Goal: Communication & Community: Answer question/provide support

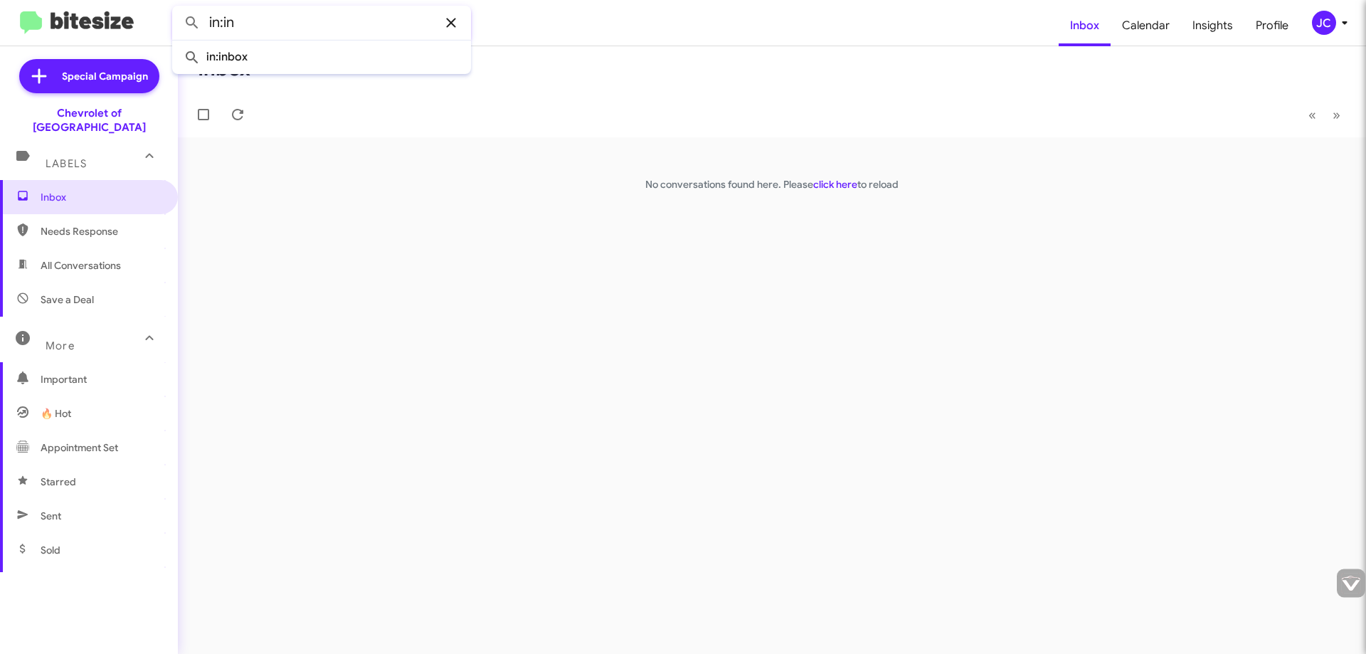
click at [448, 22] on icon at bounding box center [451, 22] width 17 height 17
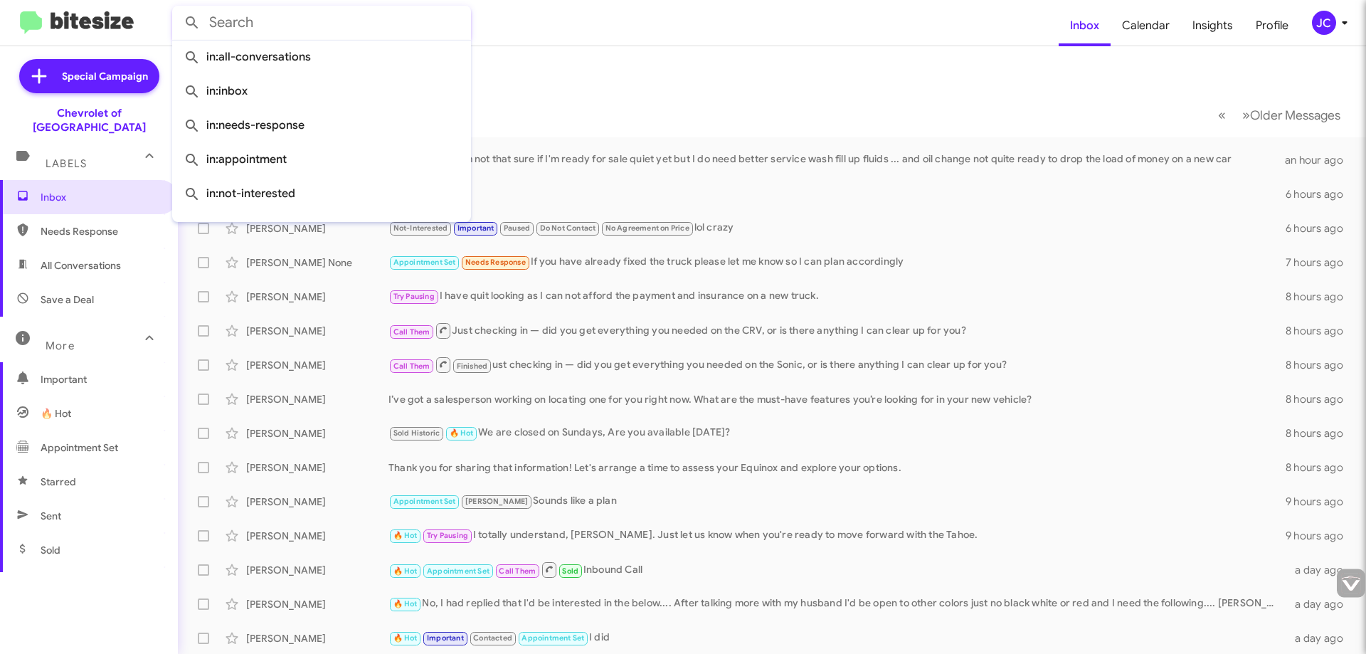
click at [597, 42] on mat-toolbar "Inbox Calendar Insights Profile JC" at bounding box center [683, 23] width 1366 height 46
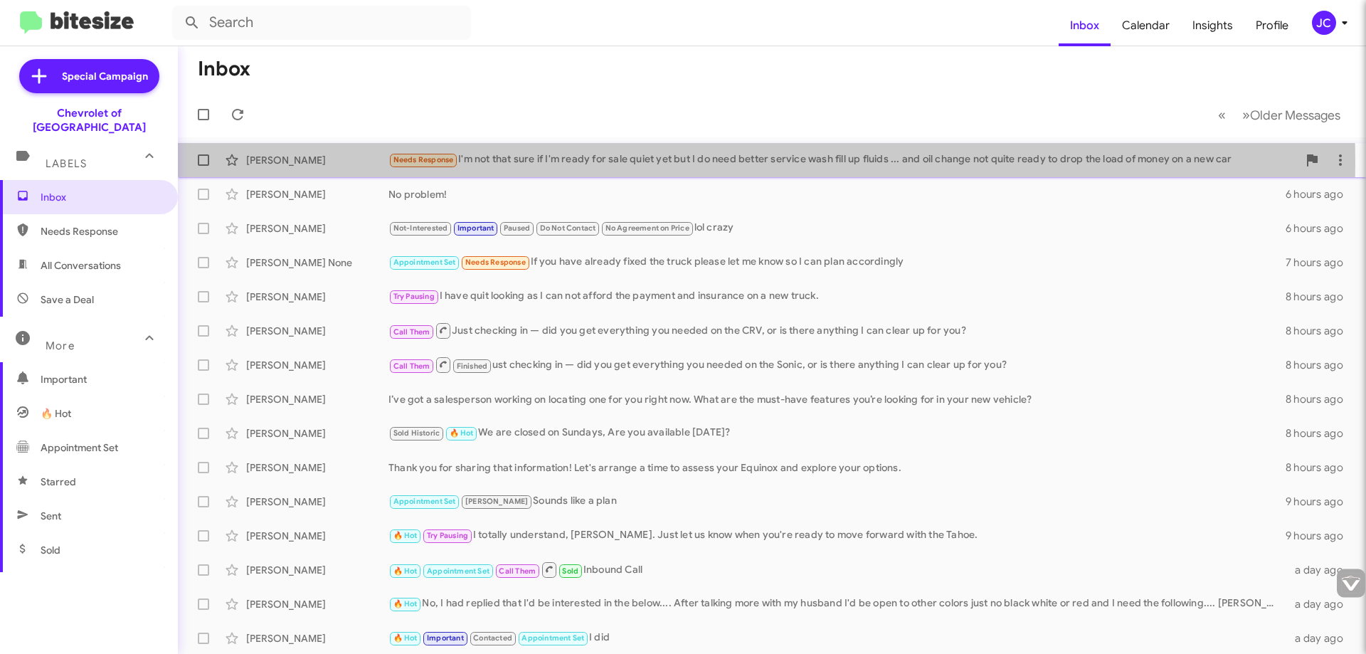
click at [524, 162] on div "Needs Response I'm not that sure if I'm ready for sale quiet yet but I do need …" at bounding box center [843, 160] width 909 height 16
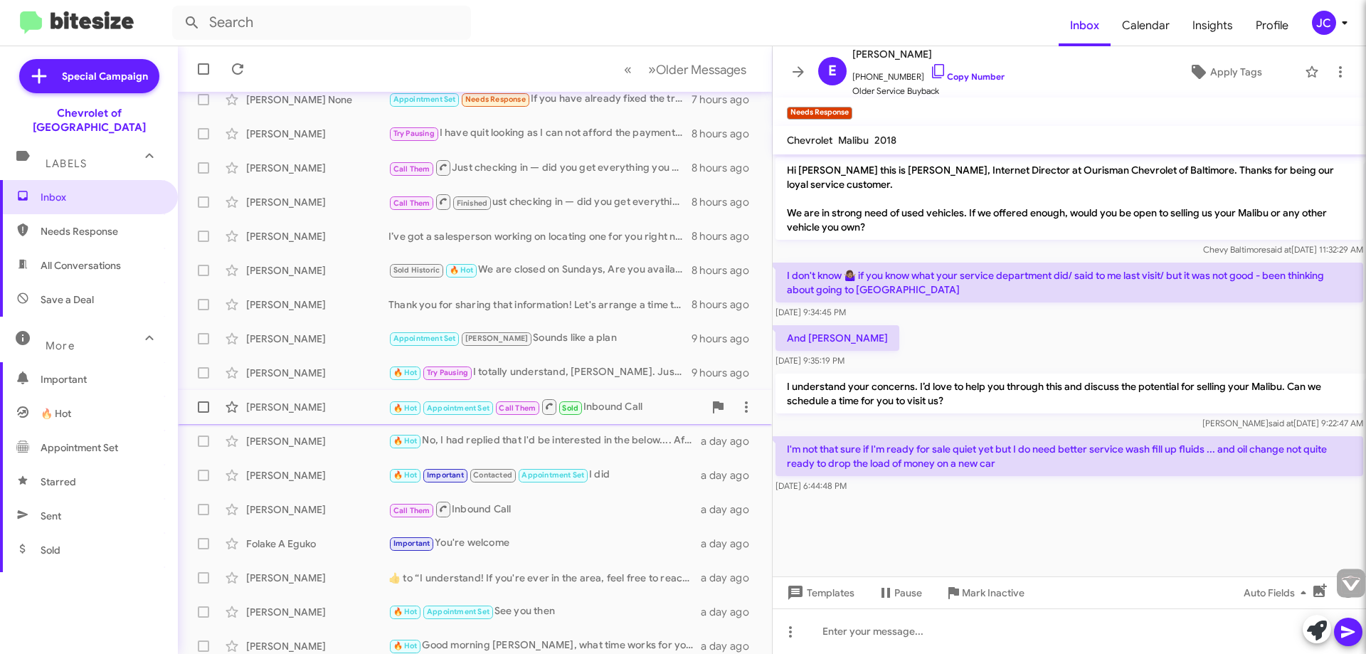
scroll to position [172, 0]
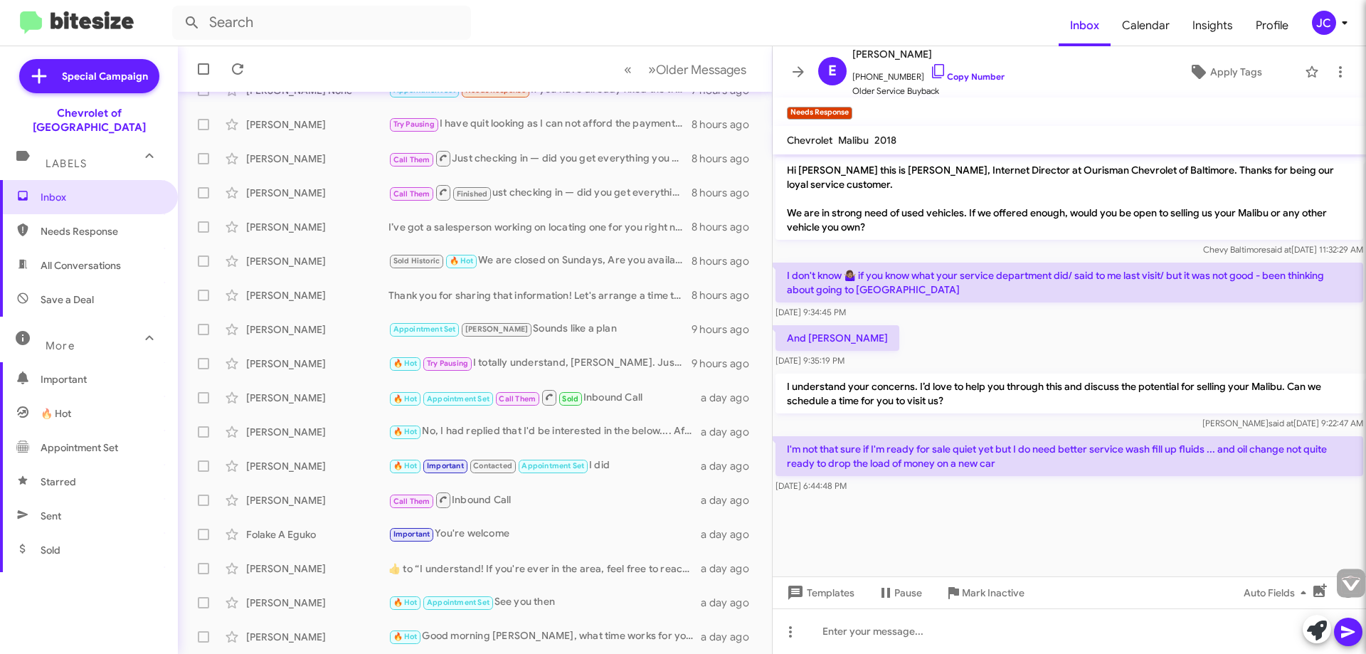
click at [88, 258] on span "All Conversations" at bounding box center [81, 265] width 80 height 14
type input "in:all-conversations"
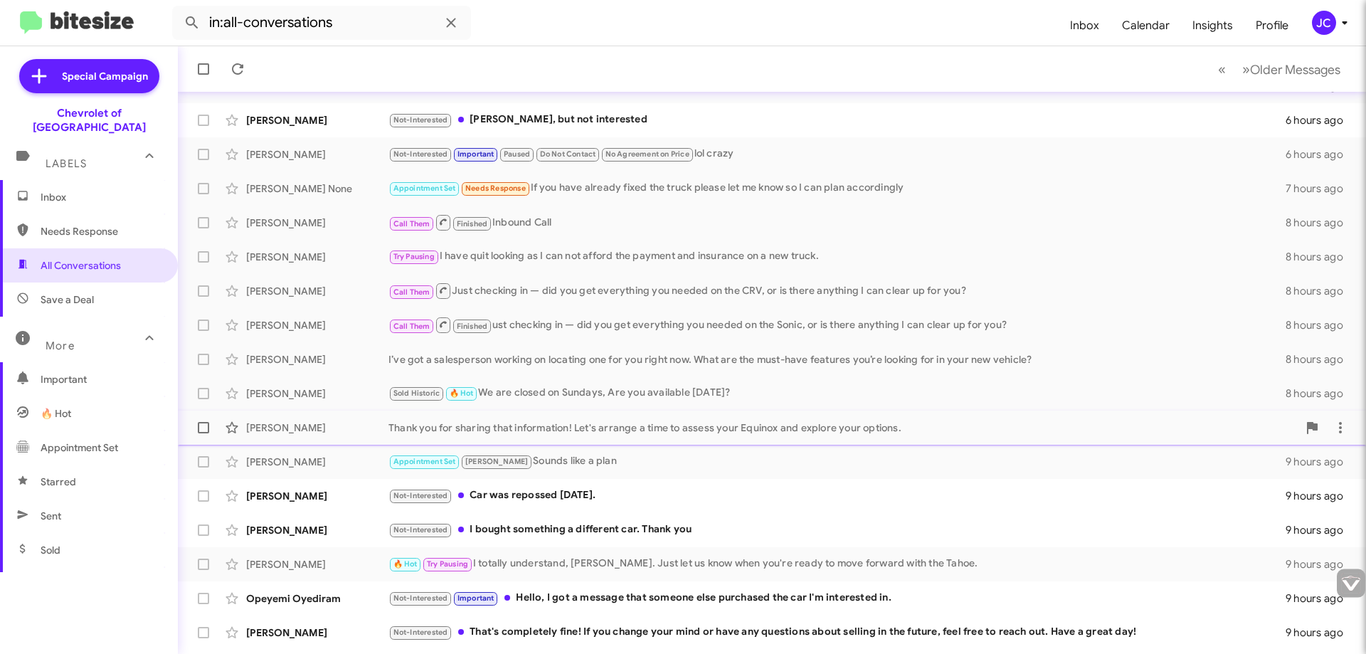
scroll to position [142, 0]
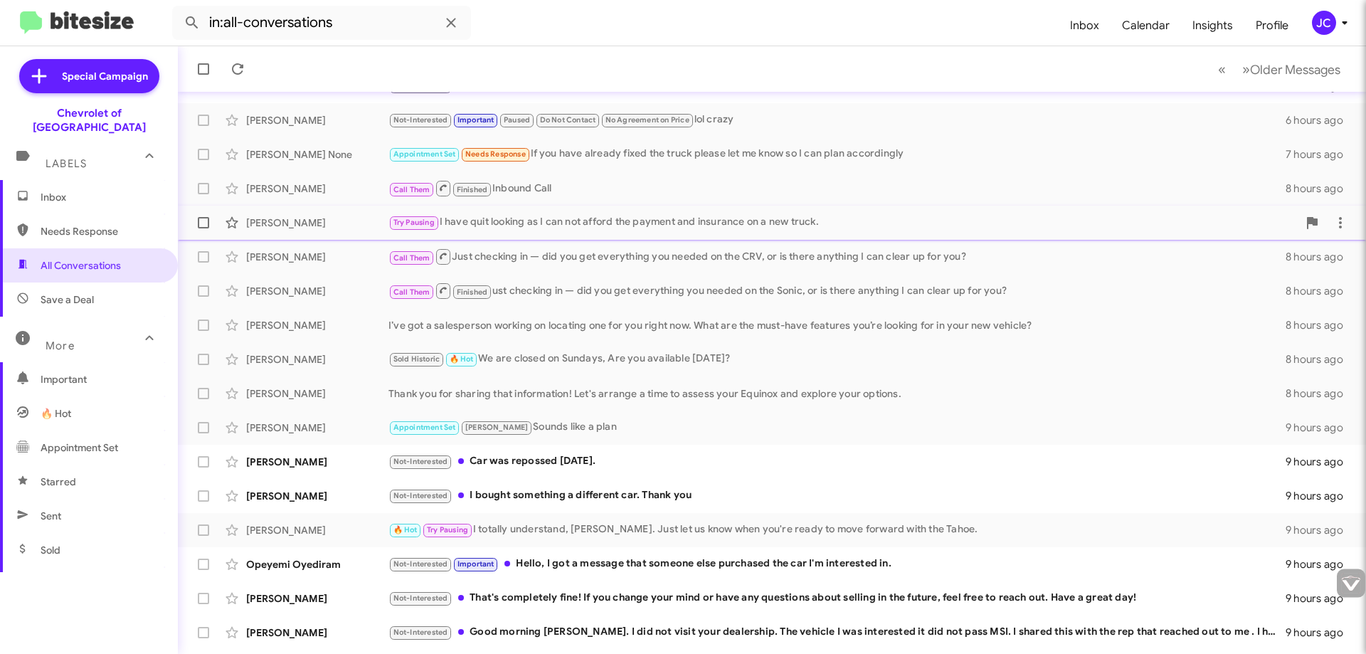
click at [294, 226] on div "[PERSON_NAME]" at bounding box center [317, 223] width 142 height 14
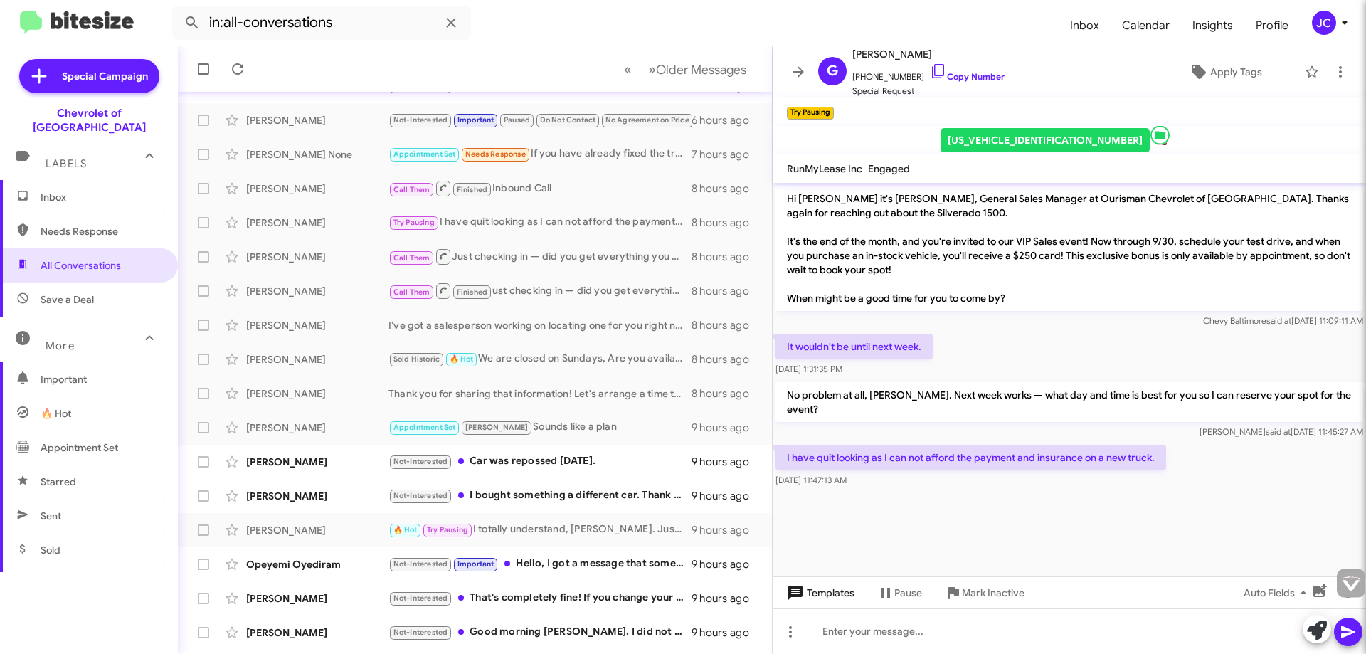
click at [815, 593] on span "Templates" at bounding box center [819, 593] width 70 height 26
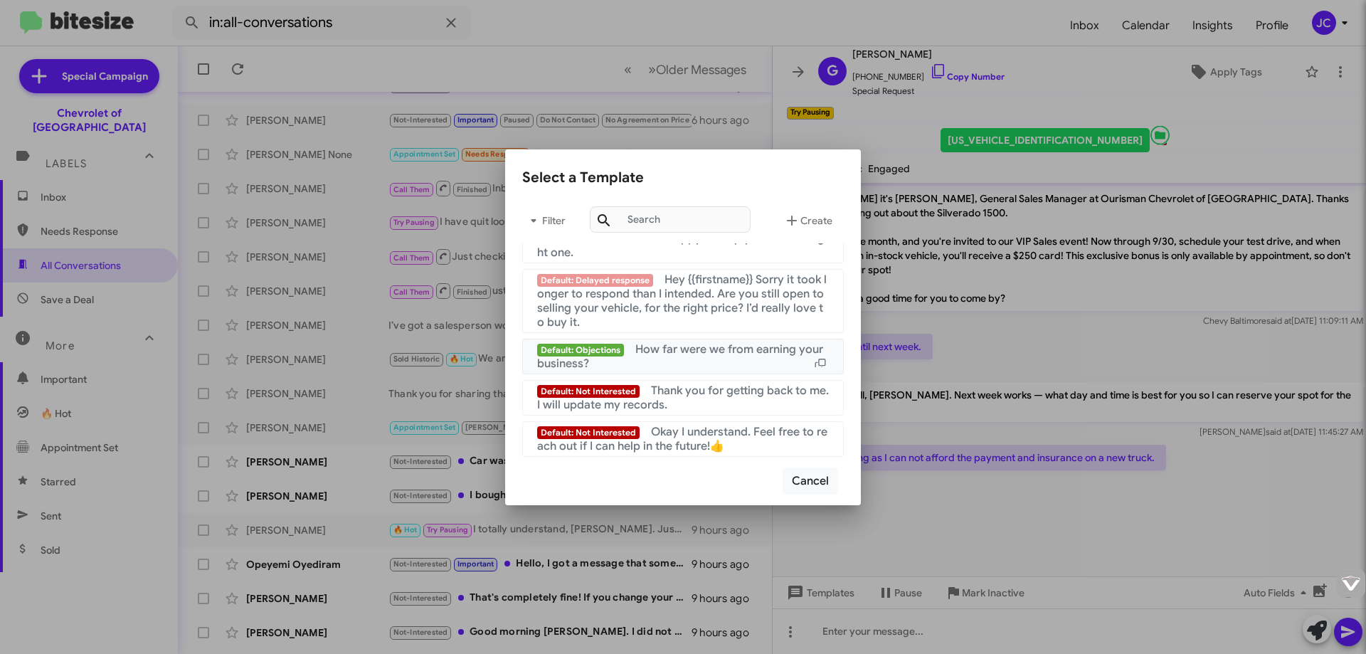
scroll to position [955, 0]
click at [807, 486] on button "Cancel" at bounding box center [811, 480] width 56 height 27
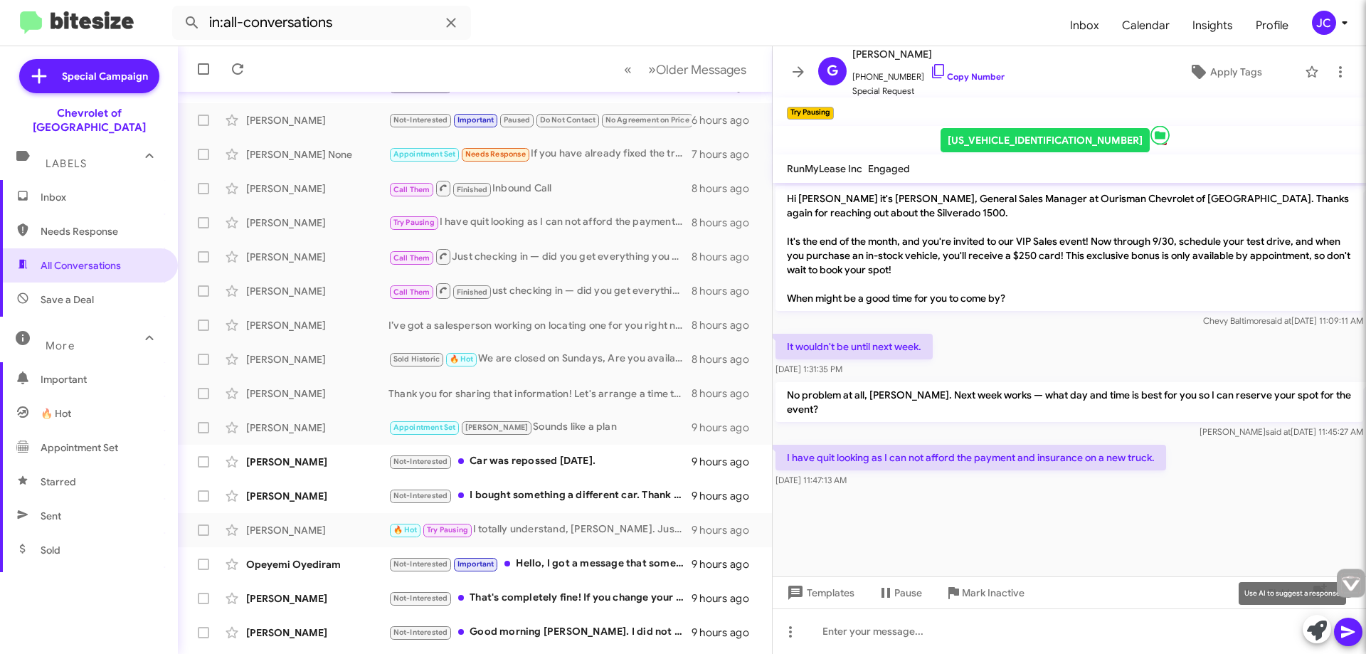
click at [1314, 635] on icon at bounding box center [1317, 630] width 20 height 20
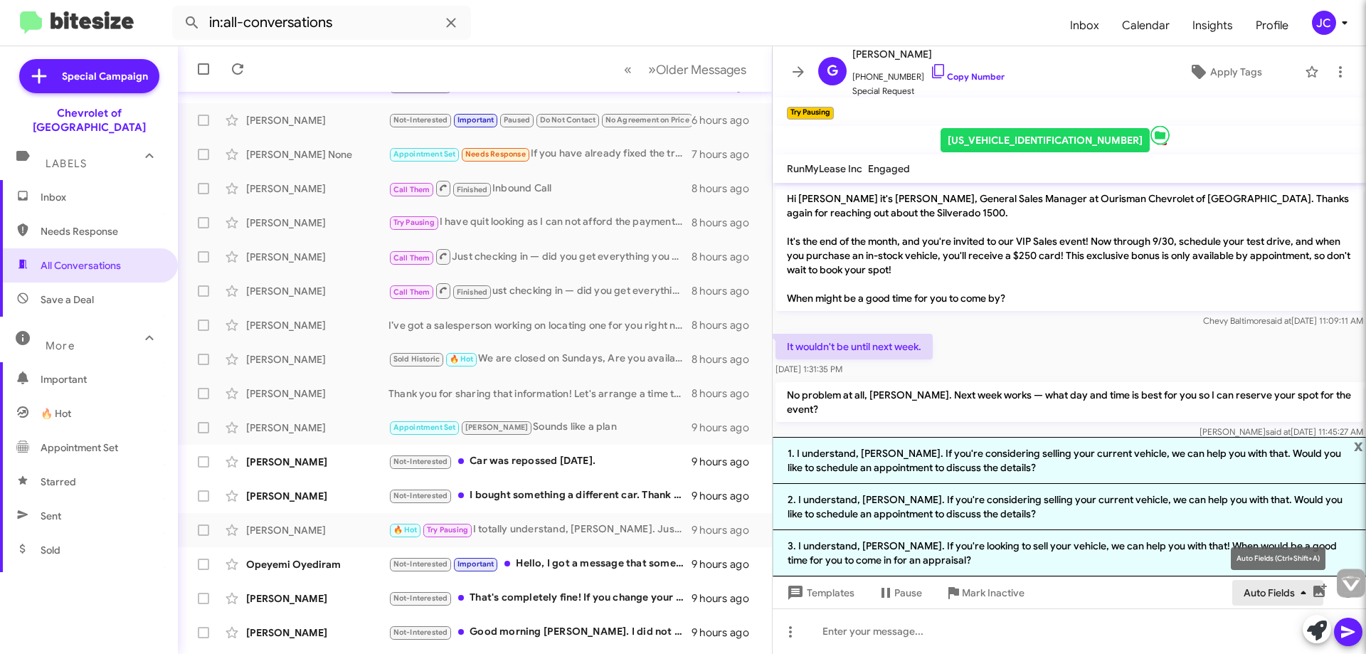
click at [1299, 593] on icon "button" at bounding box center [1303, 592] width 17 height 17
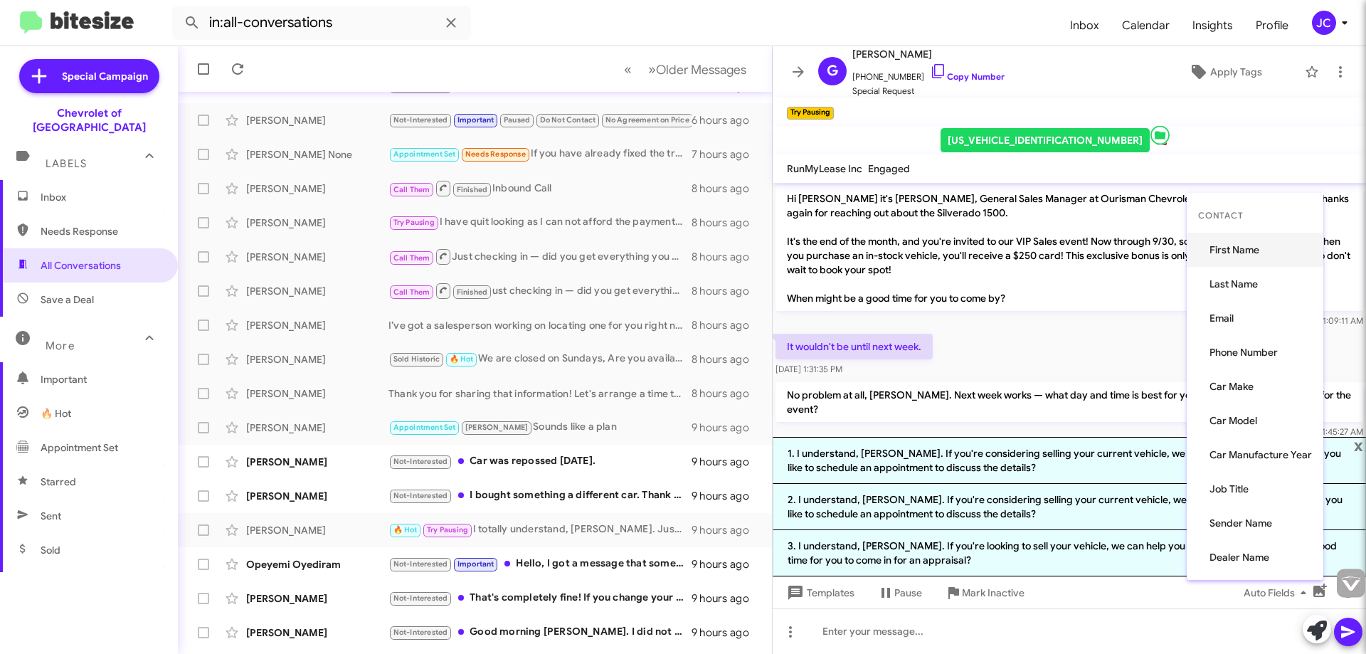
click at [1247, 253] on button "First Name" at bounding box center [1255, 250] width 137 height 34
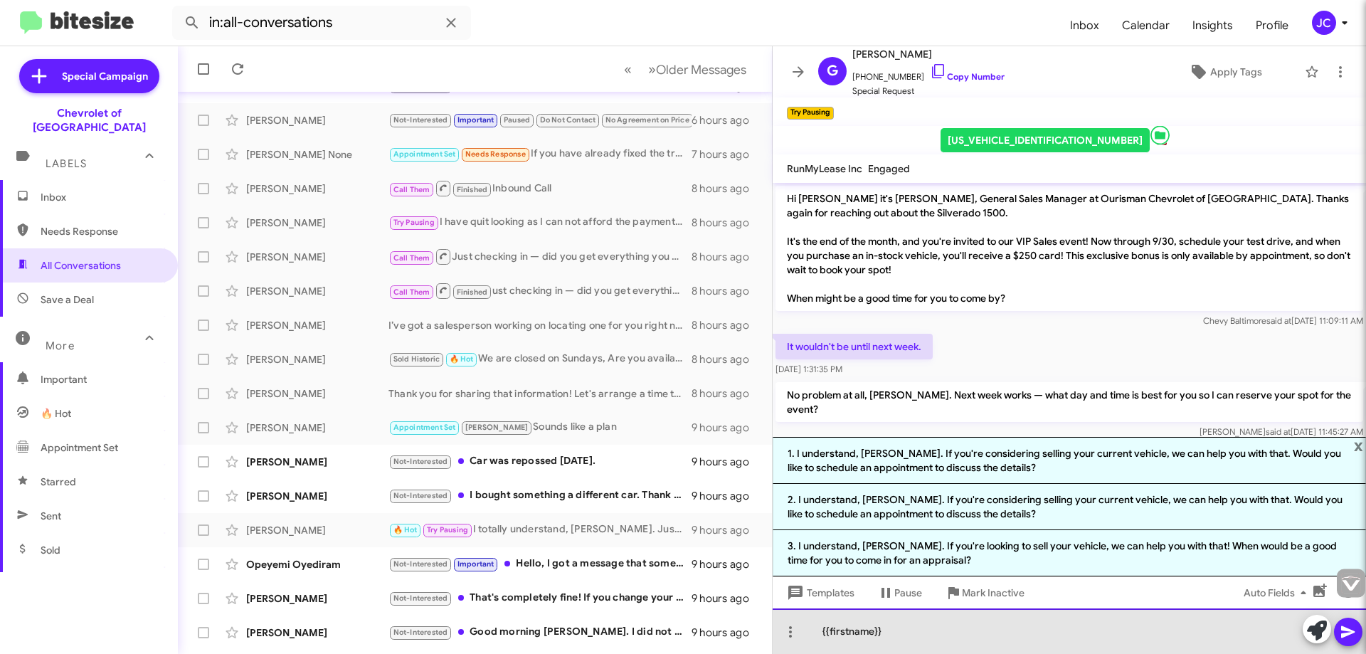
drag, startPoint x: 897, startPoint y: 635, endPoint x: 817, endPoint y: 631, distance: 79.8
click at [817, 631] on div "{{firstname}}" at bounding box center [1069, 631] width 593 height 46
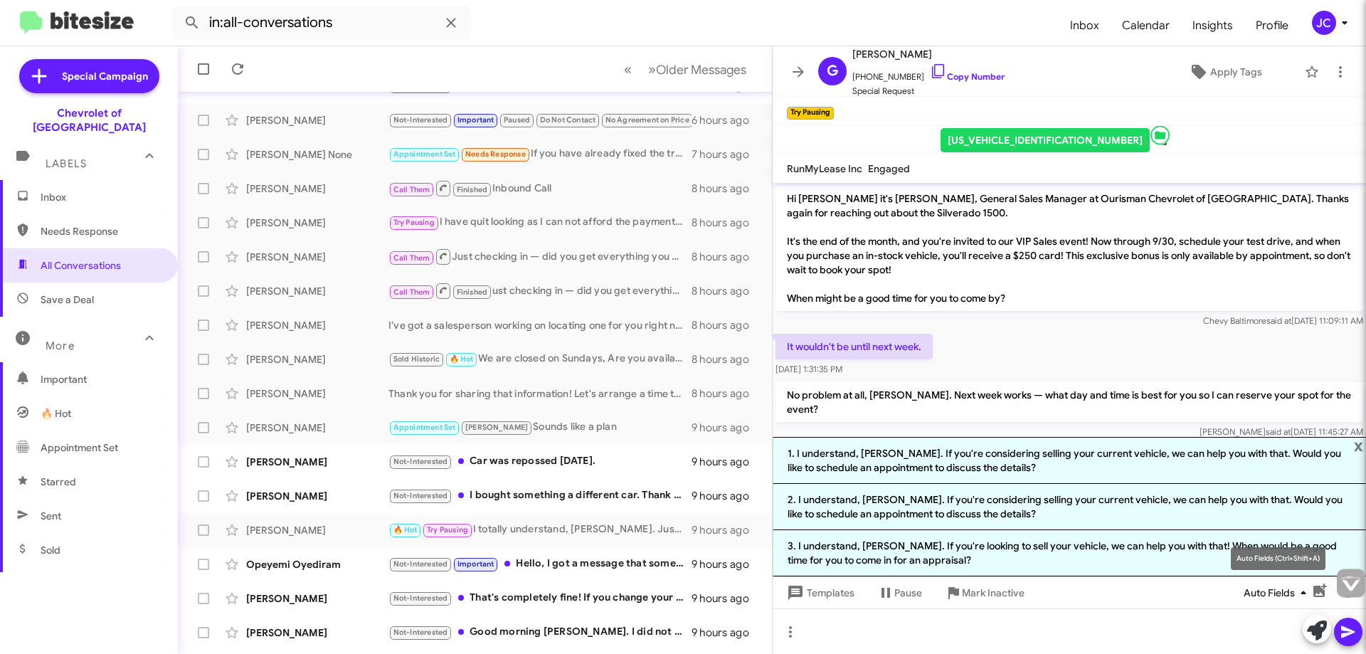
click at [1286, 592] on span "Auto Fields" at bounding box center [1278, 593] width 68 height 26
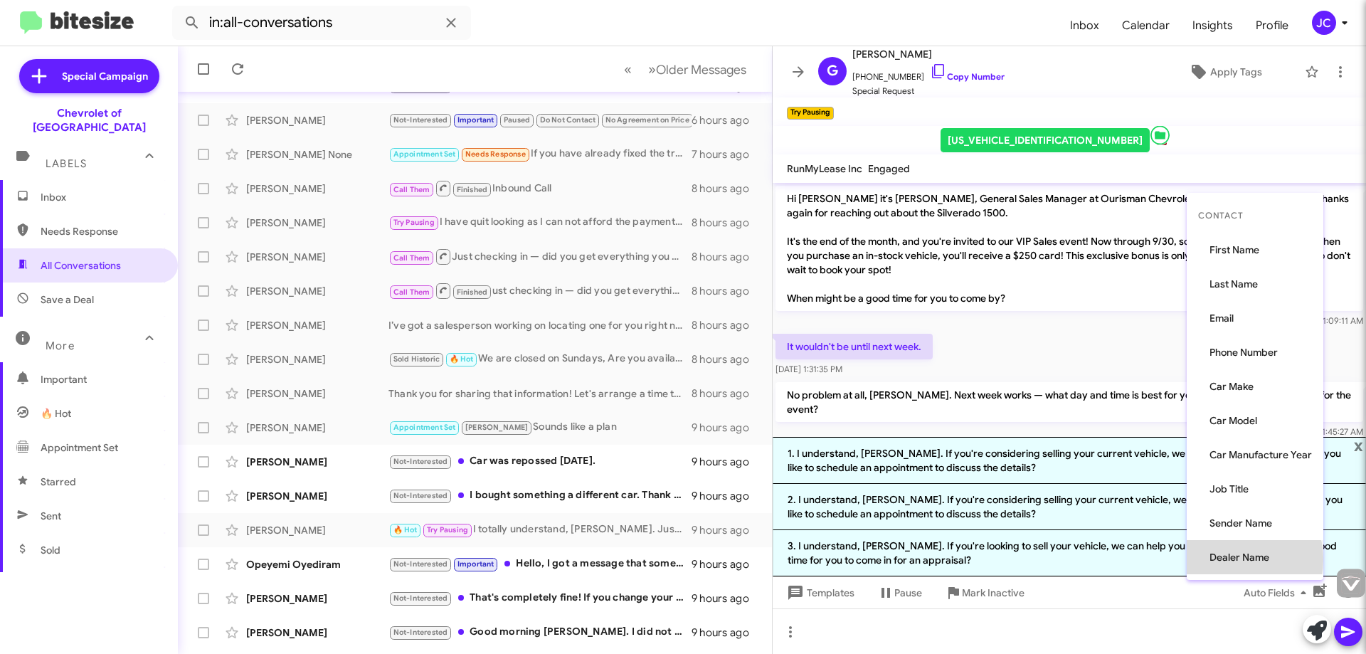
click at [1237, 559] on button "Dealer Name" at bounding box center [1255, 557] width 137 height 34
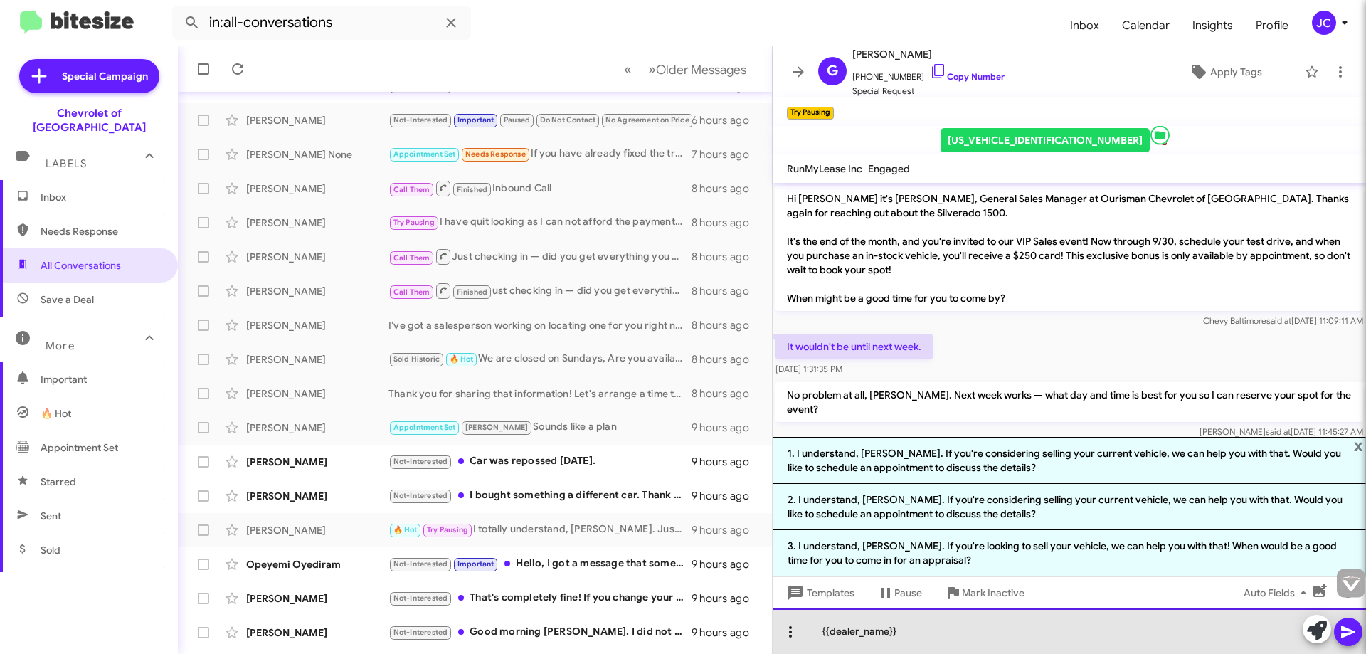
drag, startPoint x: 898, startPoint y: 634, endPoint x: 791, endPoint y: 632, distance: 107.5
click at [791, 632] on div "{{dealer_name}}" at bounding box center [1069, 631] width 593 height 46
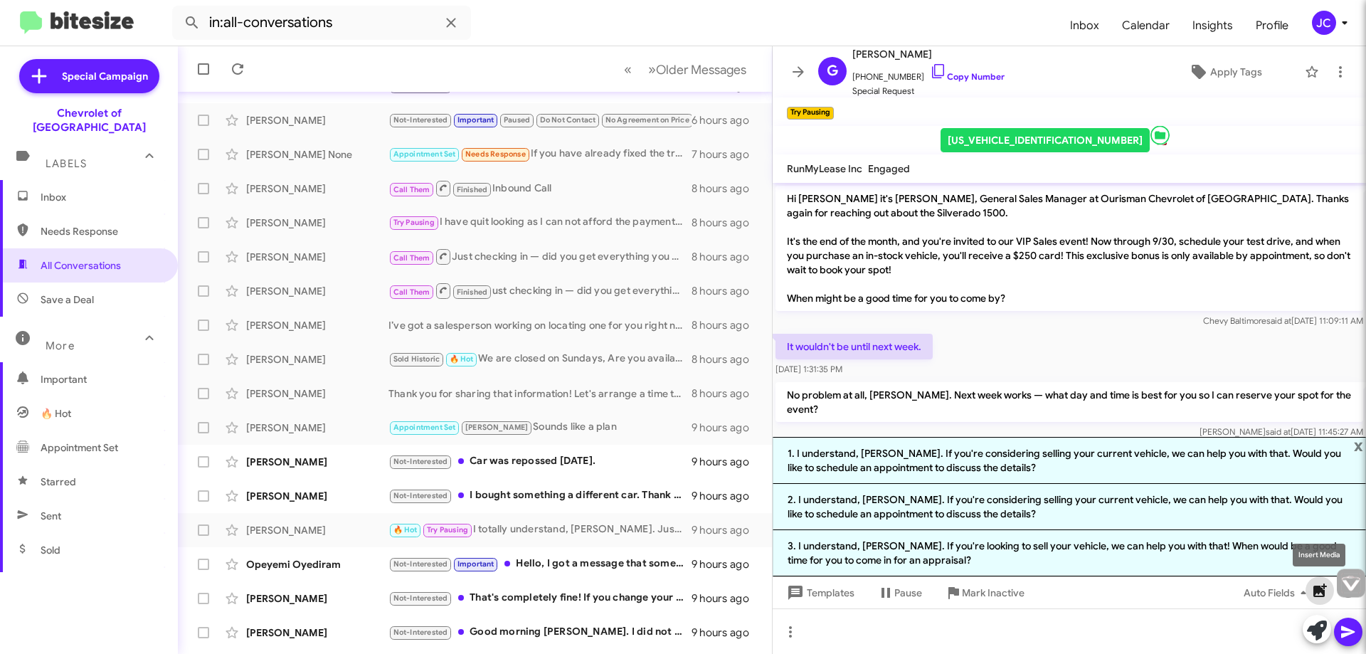
click at [1321, 586] on icon "button" at bounding box center [1321, 590] width 14 height 14
click at [794, 630] on icon at bounding box center [790, 631] width 17 height 17
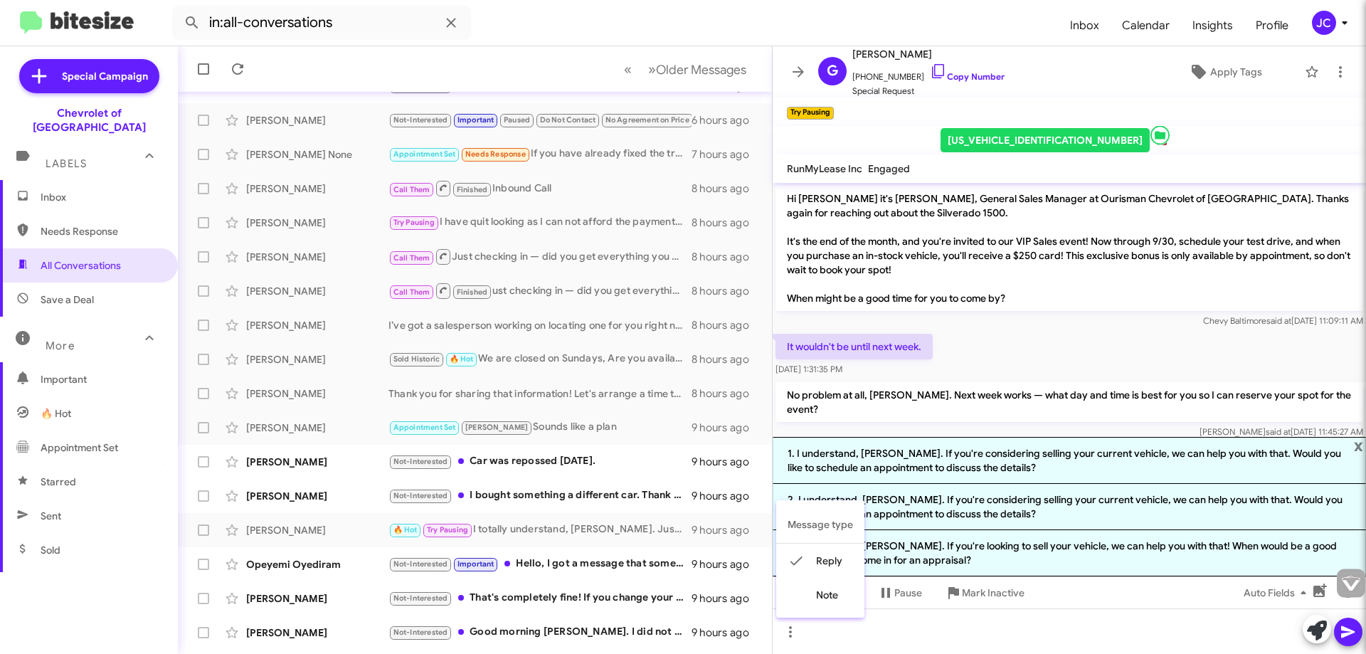
click at [892, 639] on div at bounding box center [683, 327] width 1366 height 654
click at [1358, 447] on span "x" at bounding box center [1358, 445] width 9 height 17
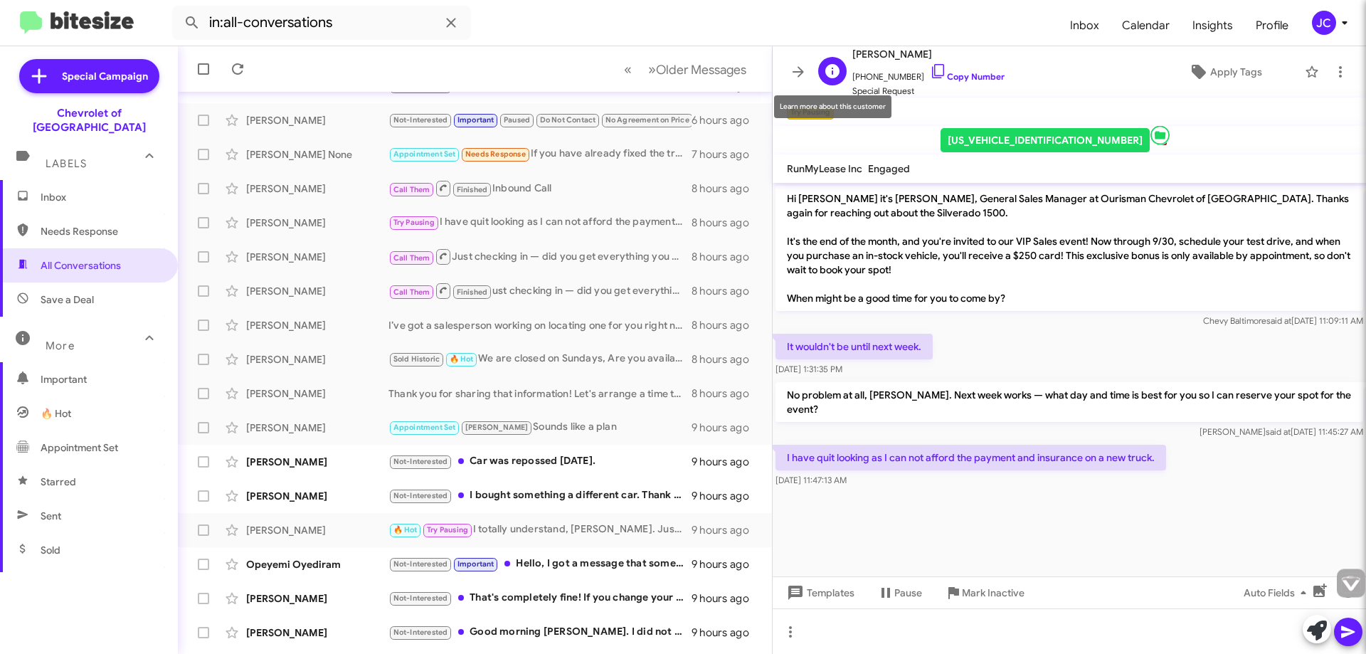
click at [830, 66] on icon at bounding box center [832, 71] width 14 height 14
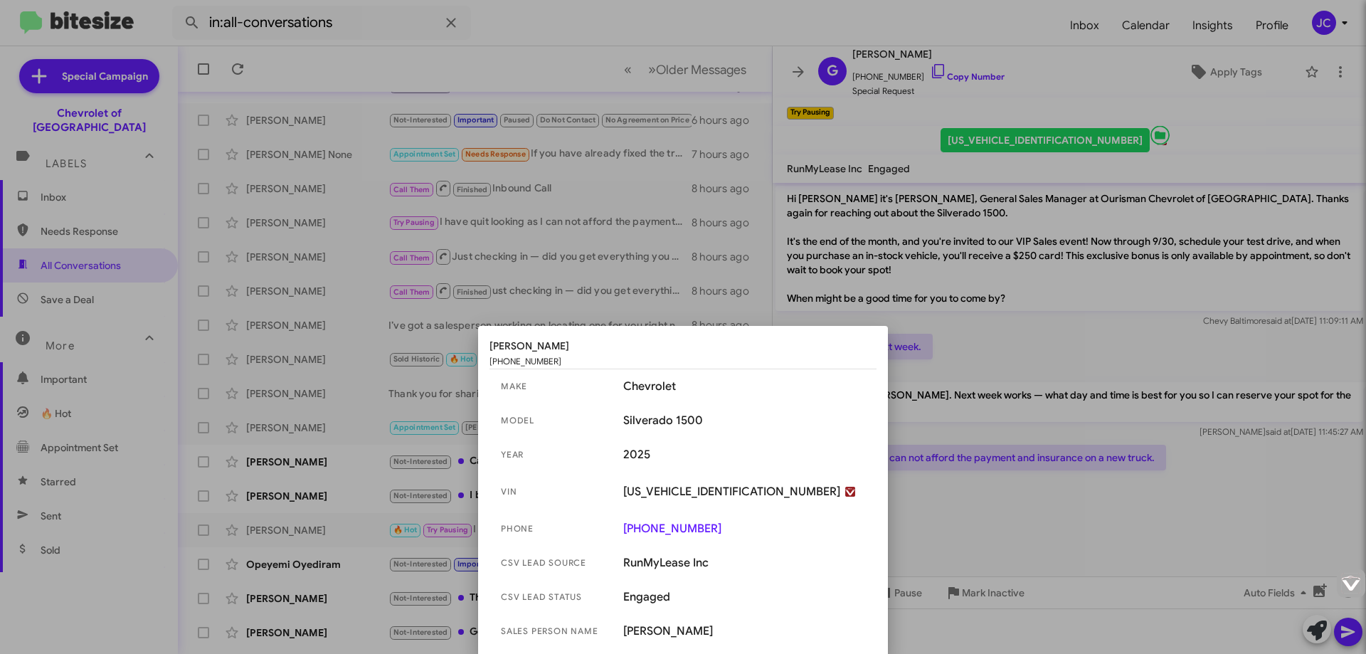
click at [845, 495] on img at bounding box center [850, 492] width 10 height 10
click at [803, 69] on div at bounding box center [683, 327] width 1366 height 654
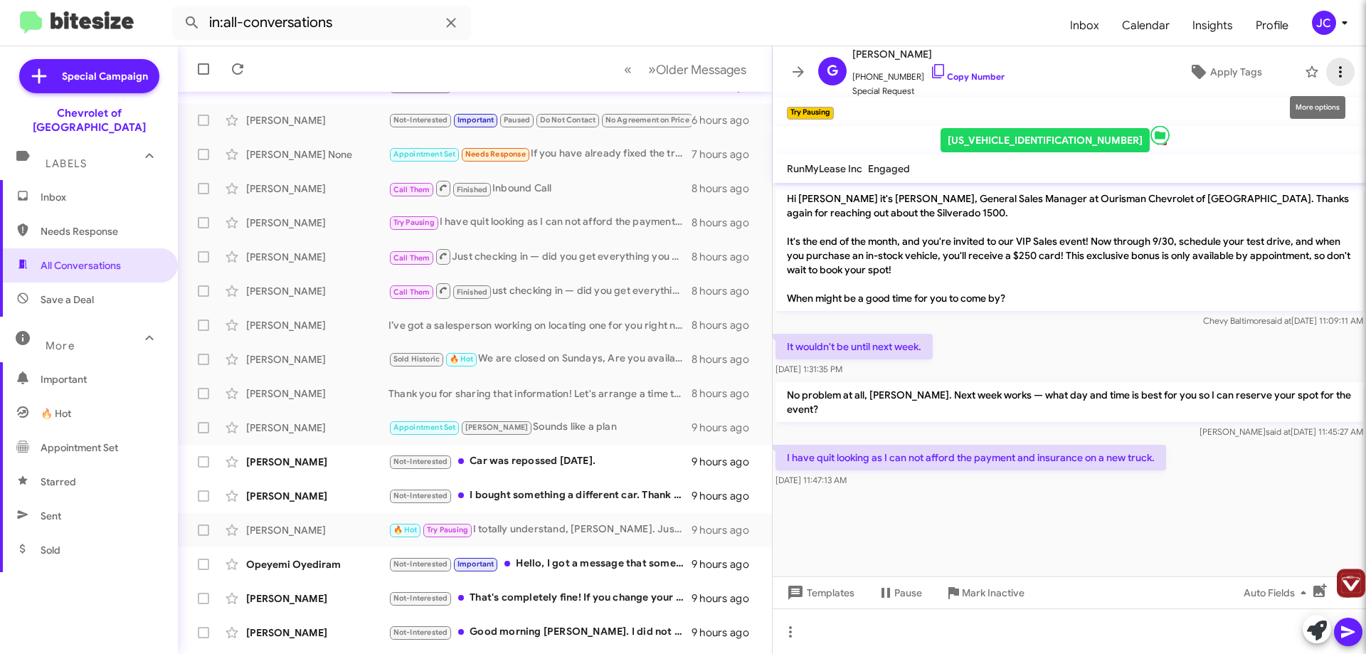
click at [1333, 73] on icon at bounding box center [1340, 71] width 17 height 17
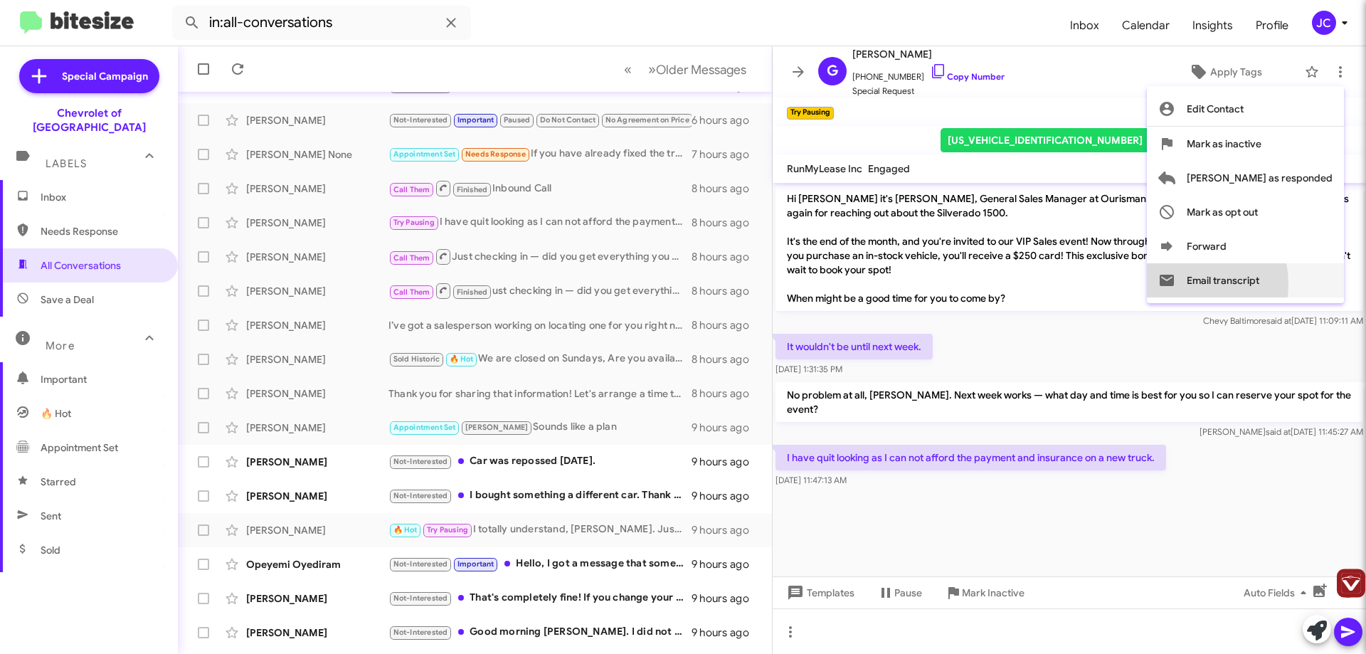
click at [1241, 284] on button "Email transcript" at bounding box center [1245, 280] width 197 height 34
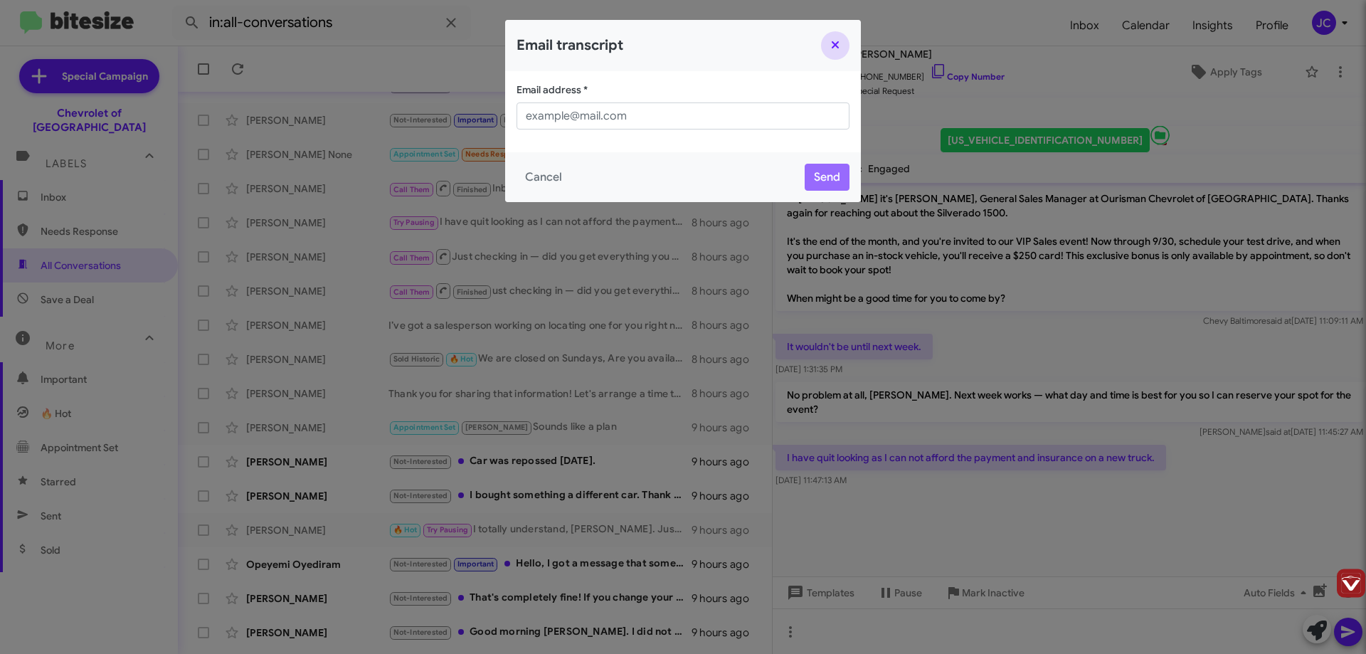
click at [835, 46] on button "Close" at bounding box center [835, 45] width 28 height 28
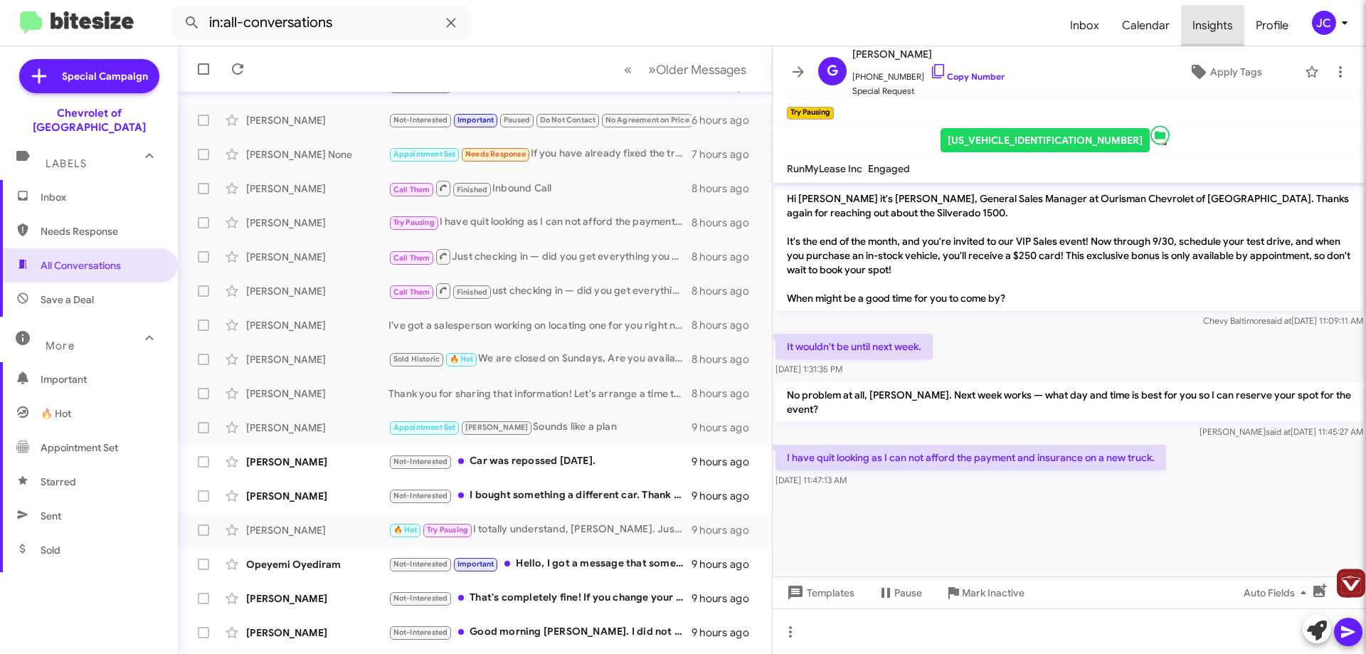
click at [1220, 28] on span "Insights" at bounding box center [1212, 25] width 63 height 41
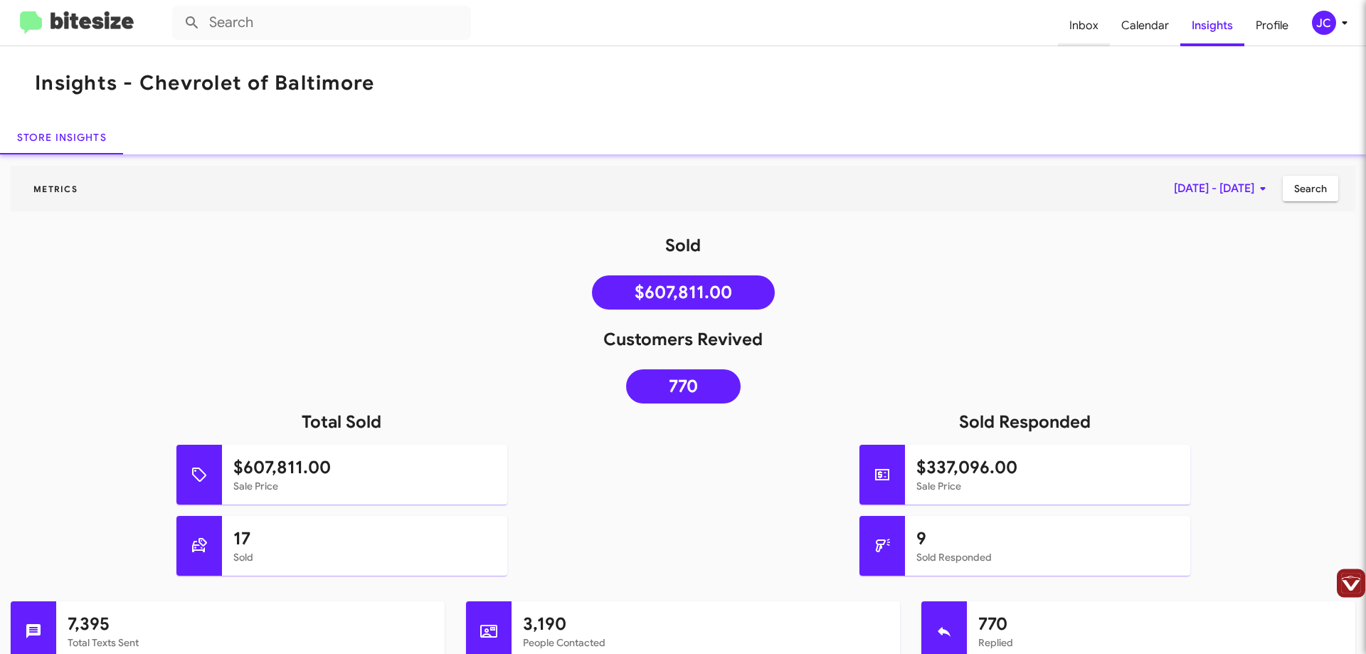
click at [1096, 26] on span "Inbox" at bounding box center [1084, 25] width 52 height 41
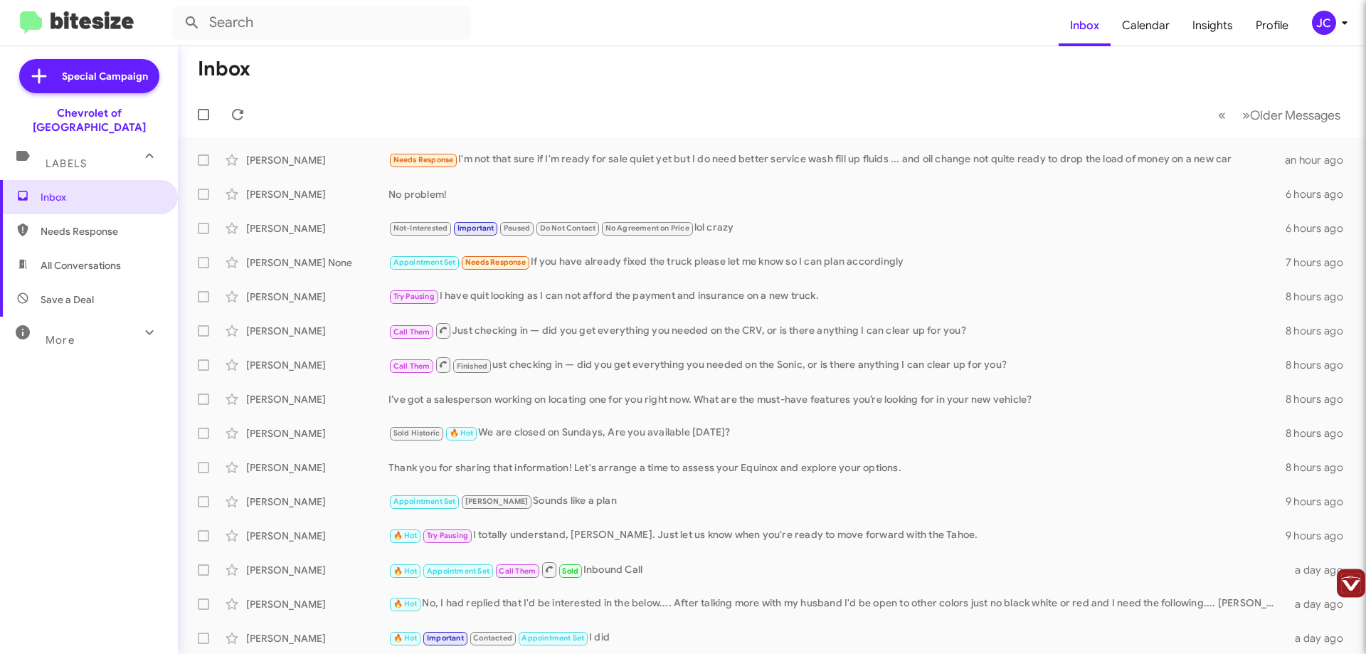
click at [77, 224] on span "Needs Response" at bounding box center [89, 231] width 178 height 34
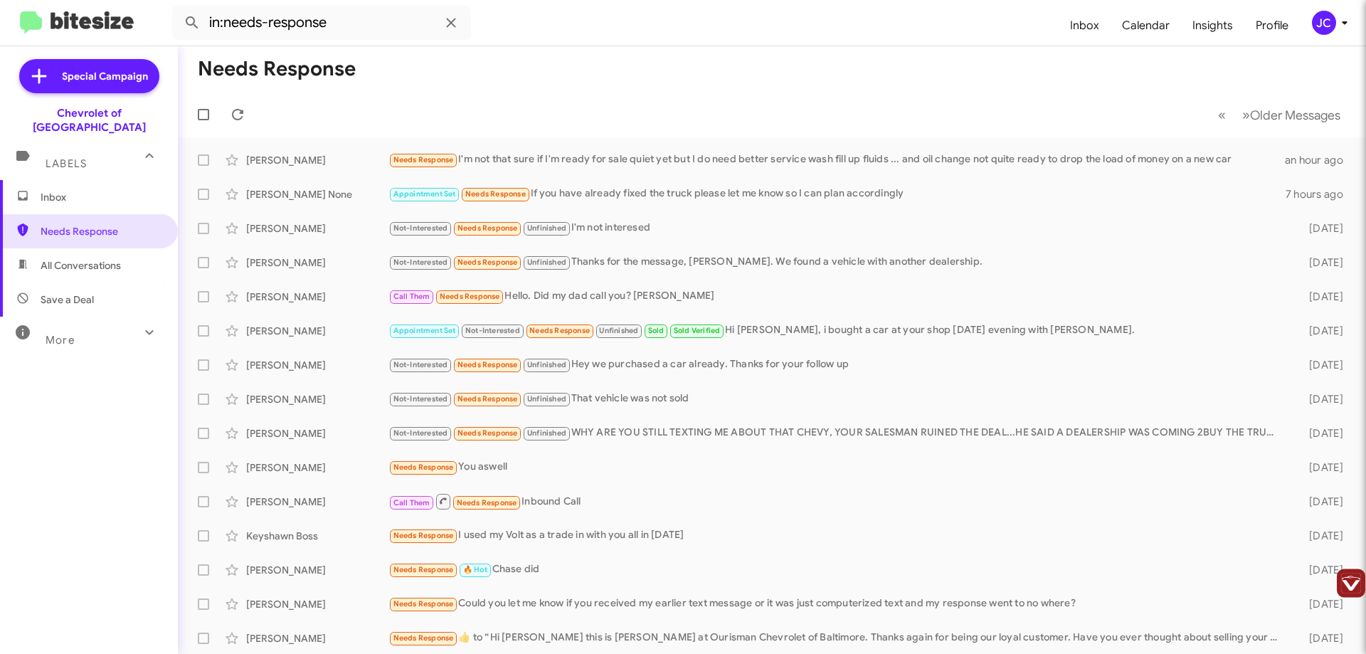
click at [76, 265] on span "All Conversations" at bounding box center [89, 265] width 178 height 34
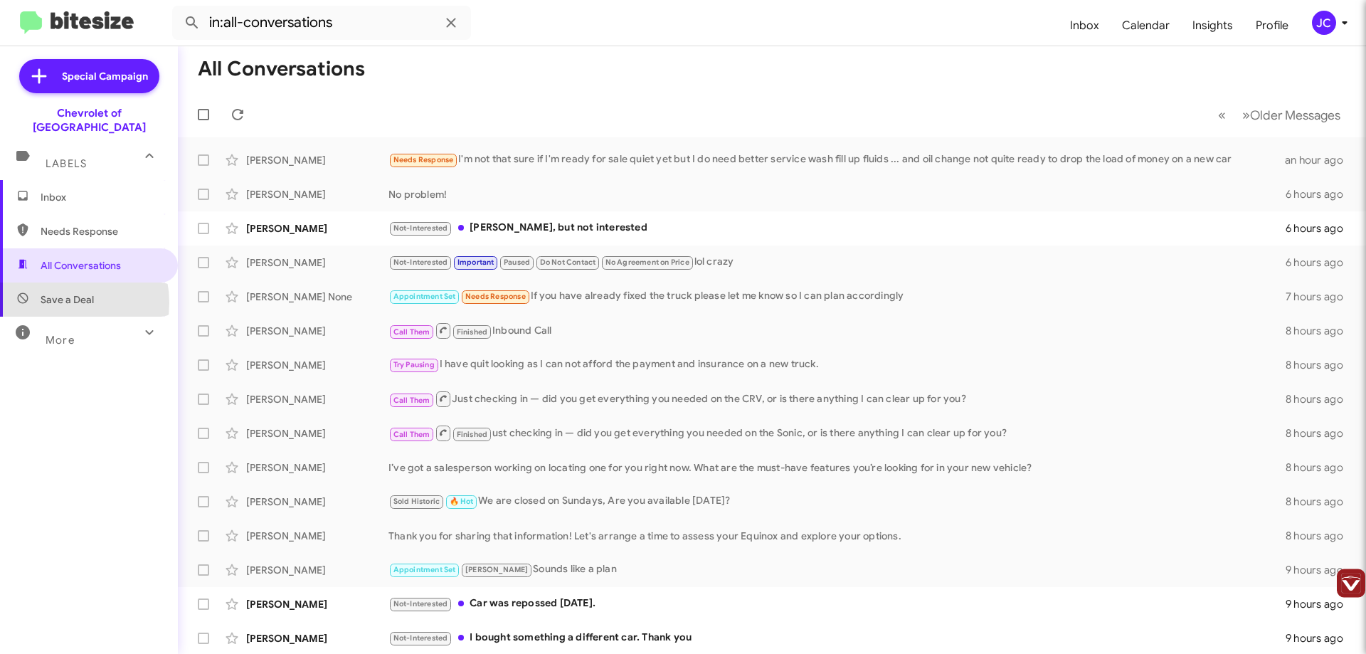
click at [56, 292] on span "Save a Deal" at bounding box center [67, 299] width 53 height 14
type input "in:not-interested"
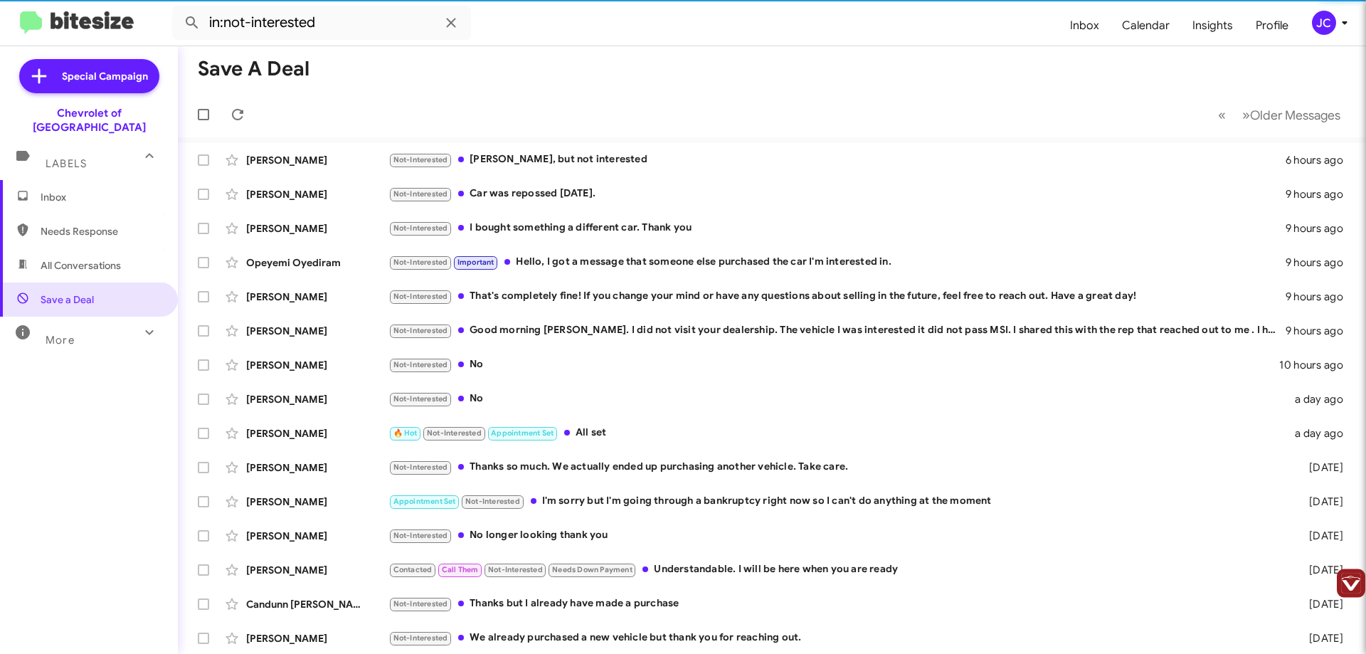
click at [57, 334] on span "More" at bounding box center [60, 340] width 29 height 13
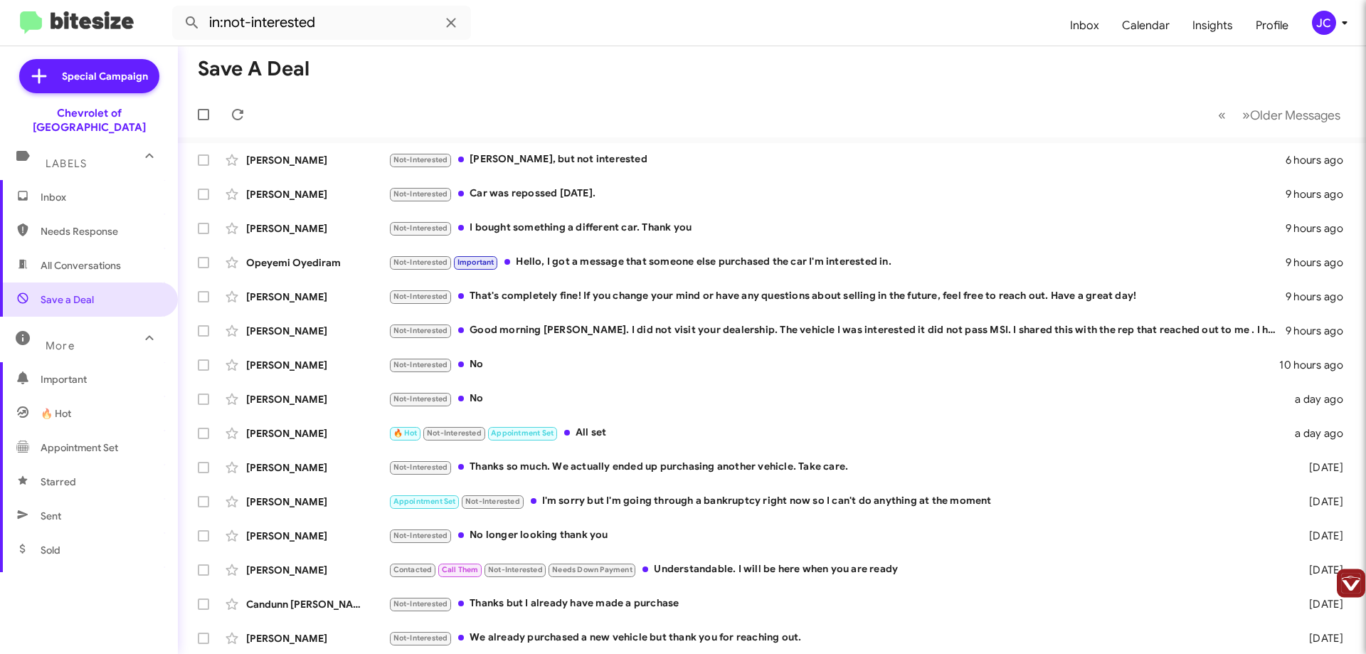
click at [1348, 20] on icon at bounding box center [1344, 22] width 17 height 17
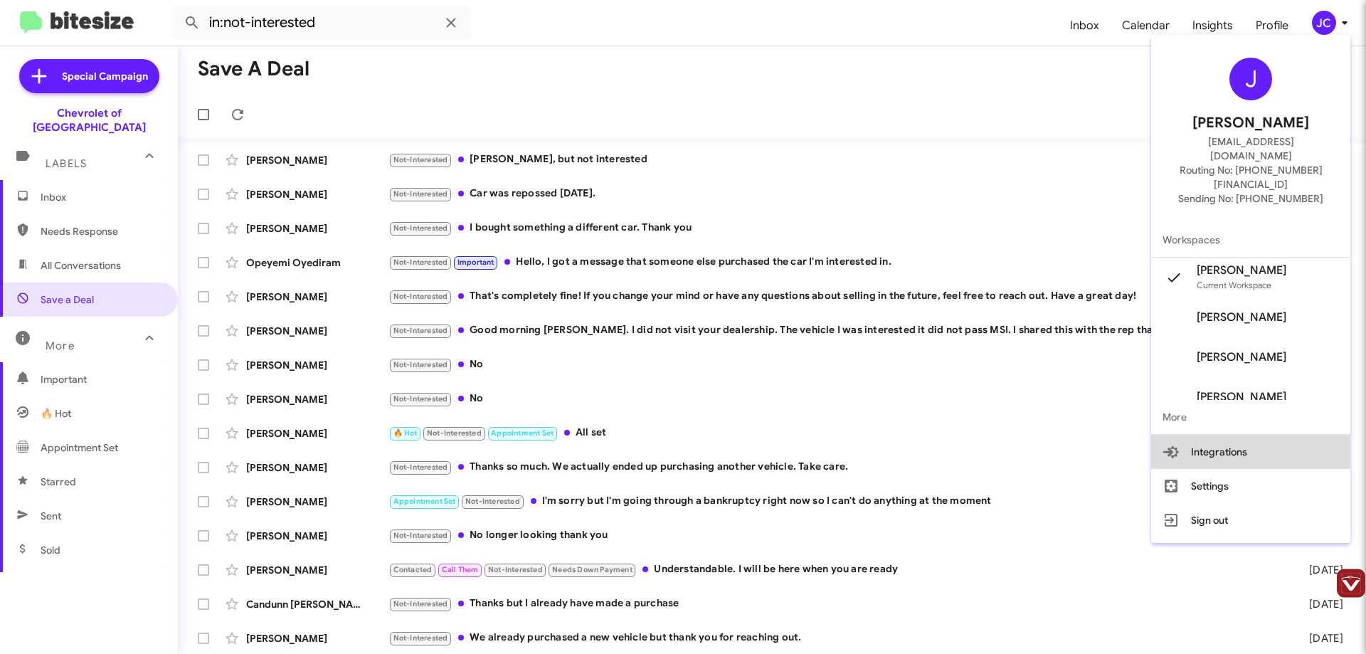
click at [1172, 448] on icon at bounding box center [1168, 452] width 11 height 9
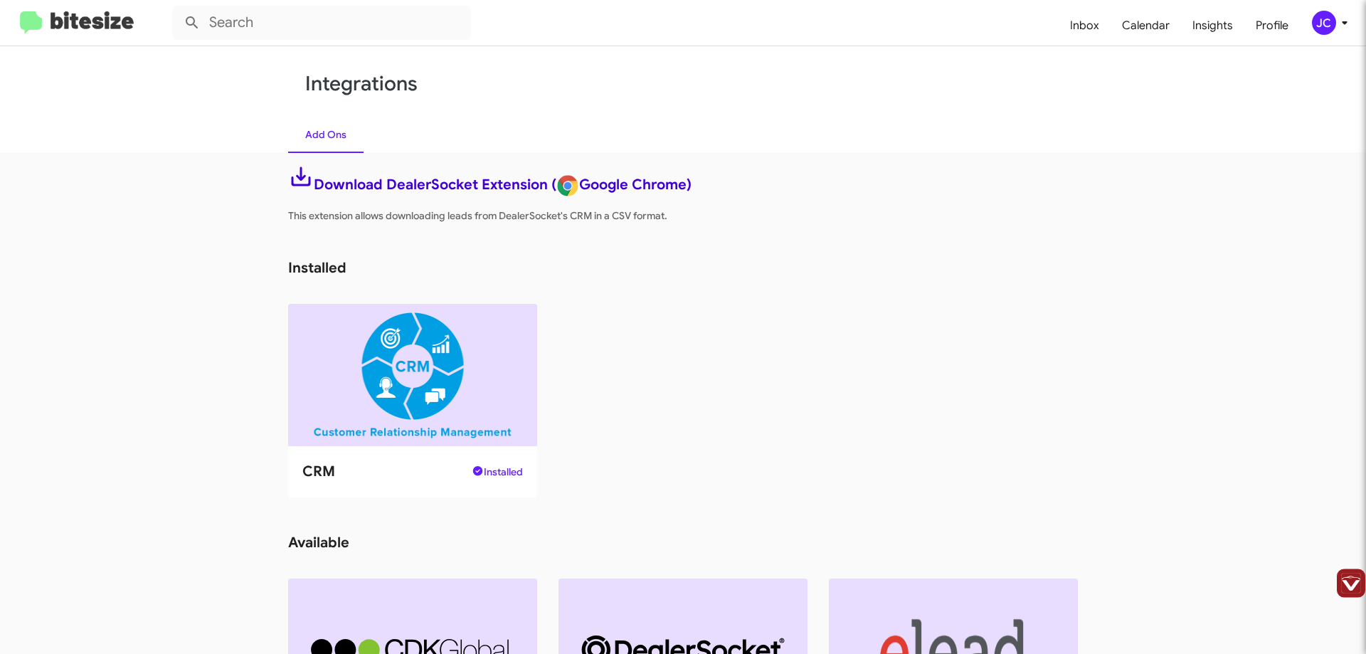
click at [503, 191] on link "Download DealerSocket Extension ( Google Chrome)" at bounding box center [489, 185] width 403 height 18
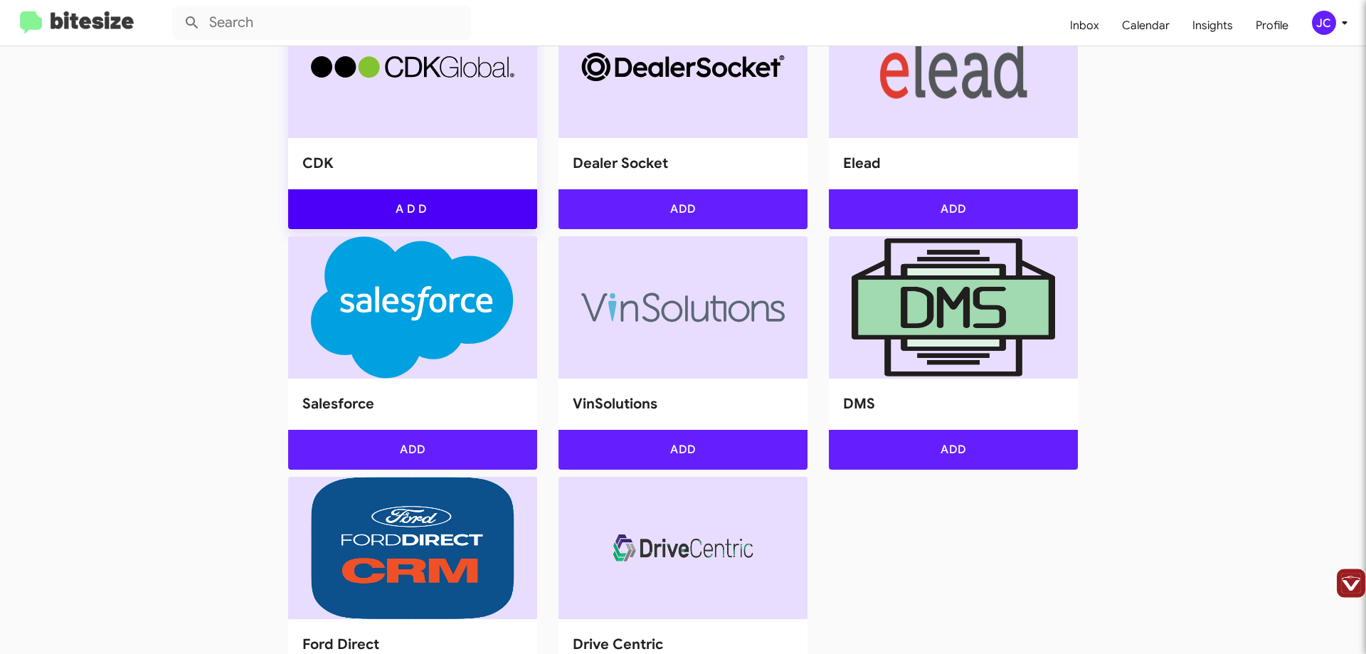
scroll to position [650, 0]
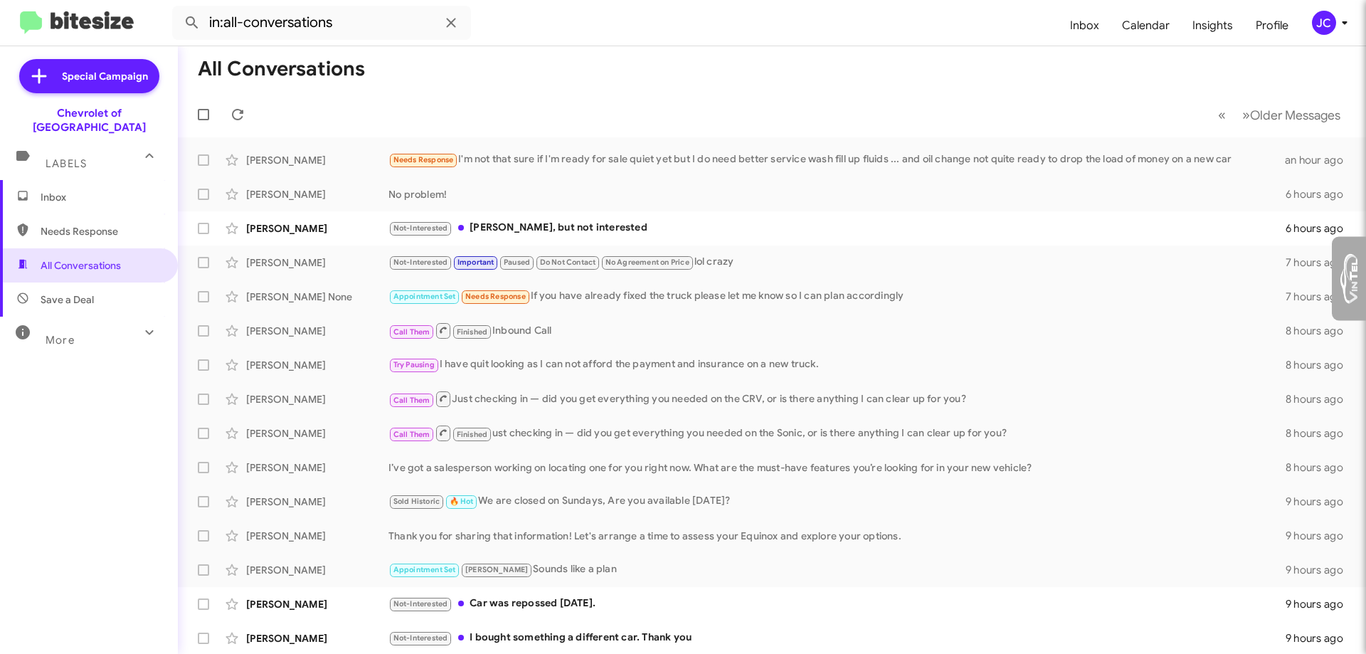
type input "[EMAIL_ADDRESS][DOMAIN_NAME]"
click at [63, 190] on span "Inbox" at bounding box center [101, 197] width 121 height 14
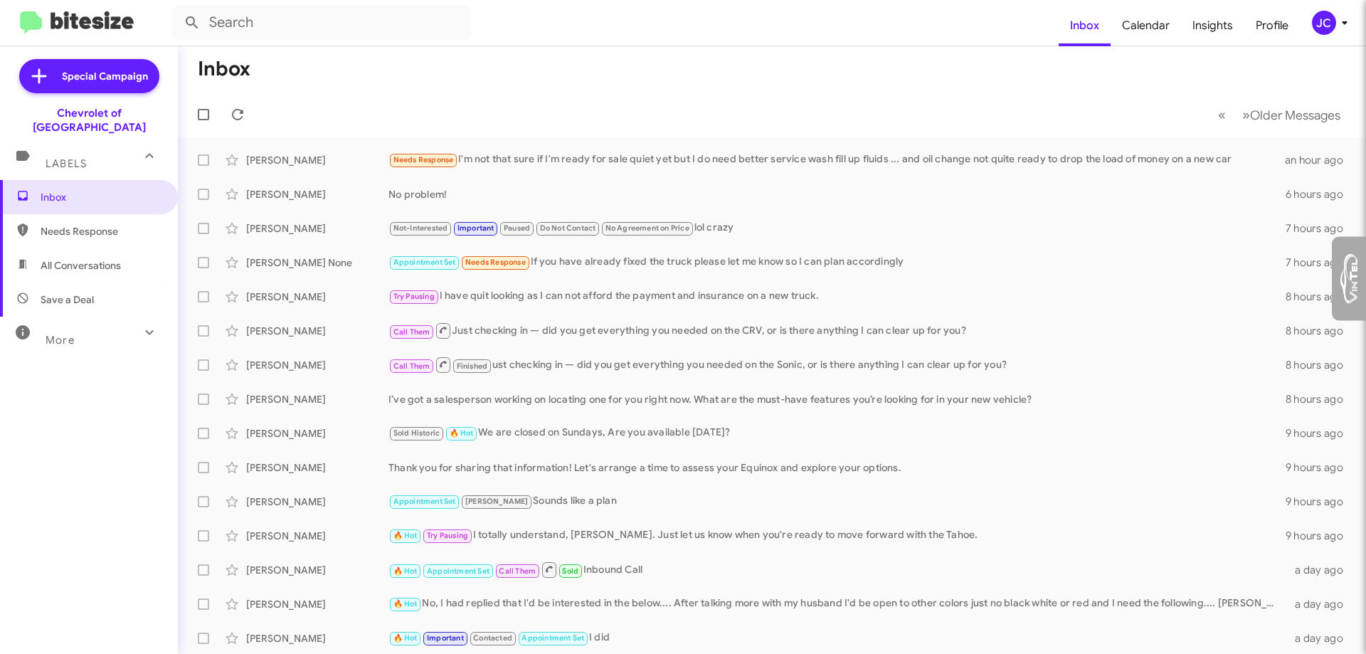
click at [75, 224] on span "Needs Response" at bounding box center [101, 231] width 121 height 14
type input "in:needs-response"
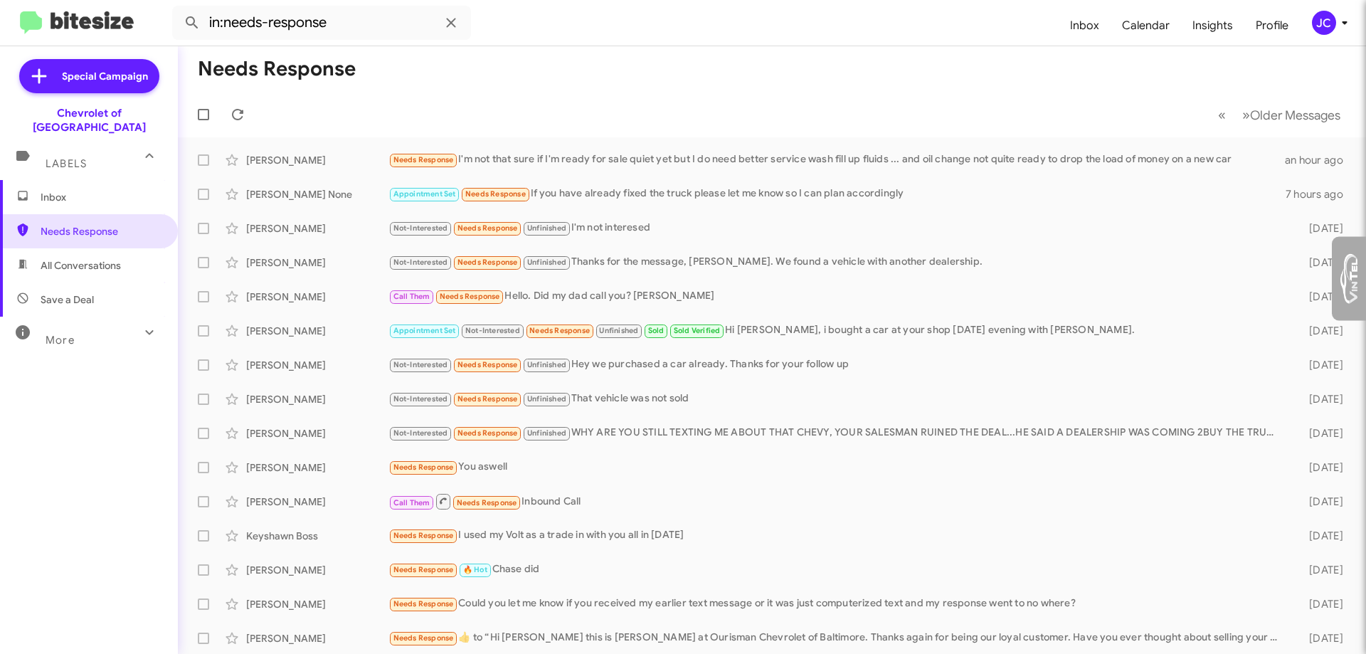
click at [58, 332] on div "More" at bounding box center [74, 334] width 127 height 26
click at [62, 190] on span "Inbox" at bounding box center [101, 197] width 121 height 14
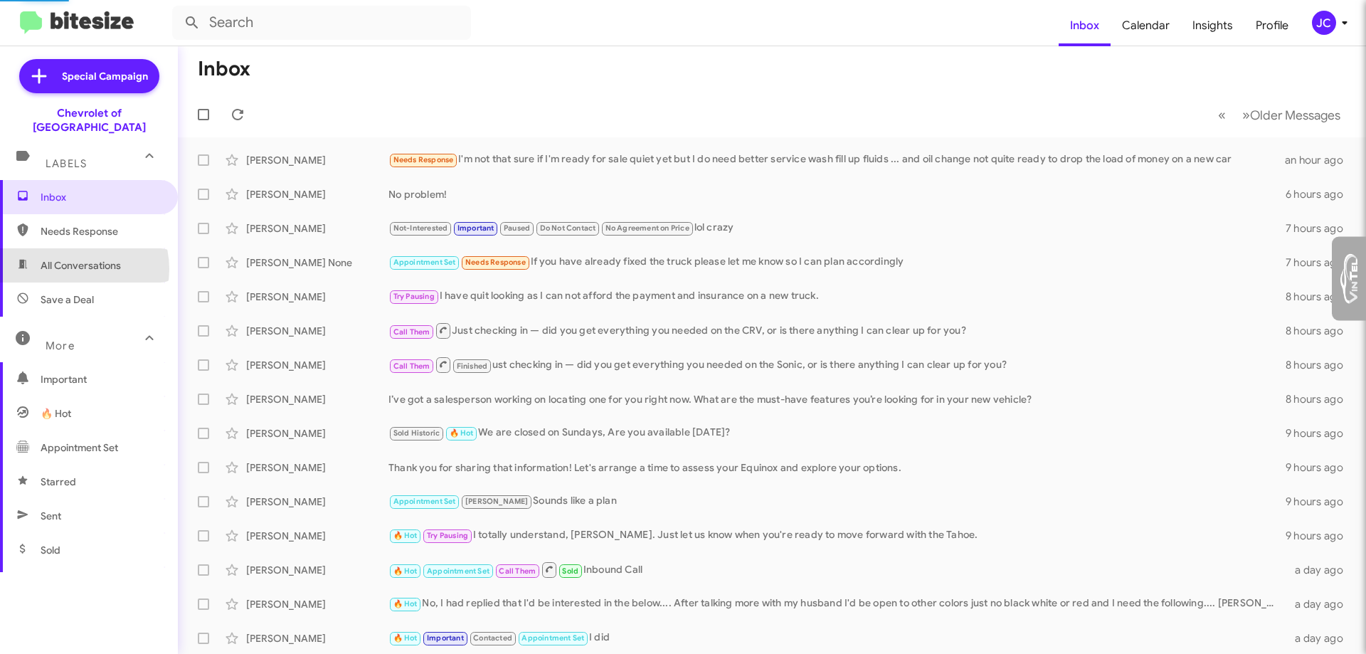
click at [75, 258] on span "All Conversations" at bounding box center [81, 265] width 80 height 14
type input "in:all-conversations"
